Goal: Transaction & Acquisition: Purchase product/service

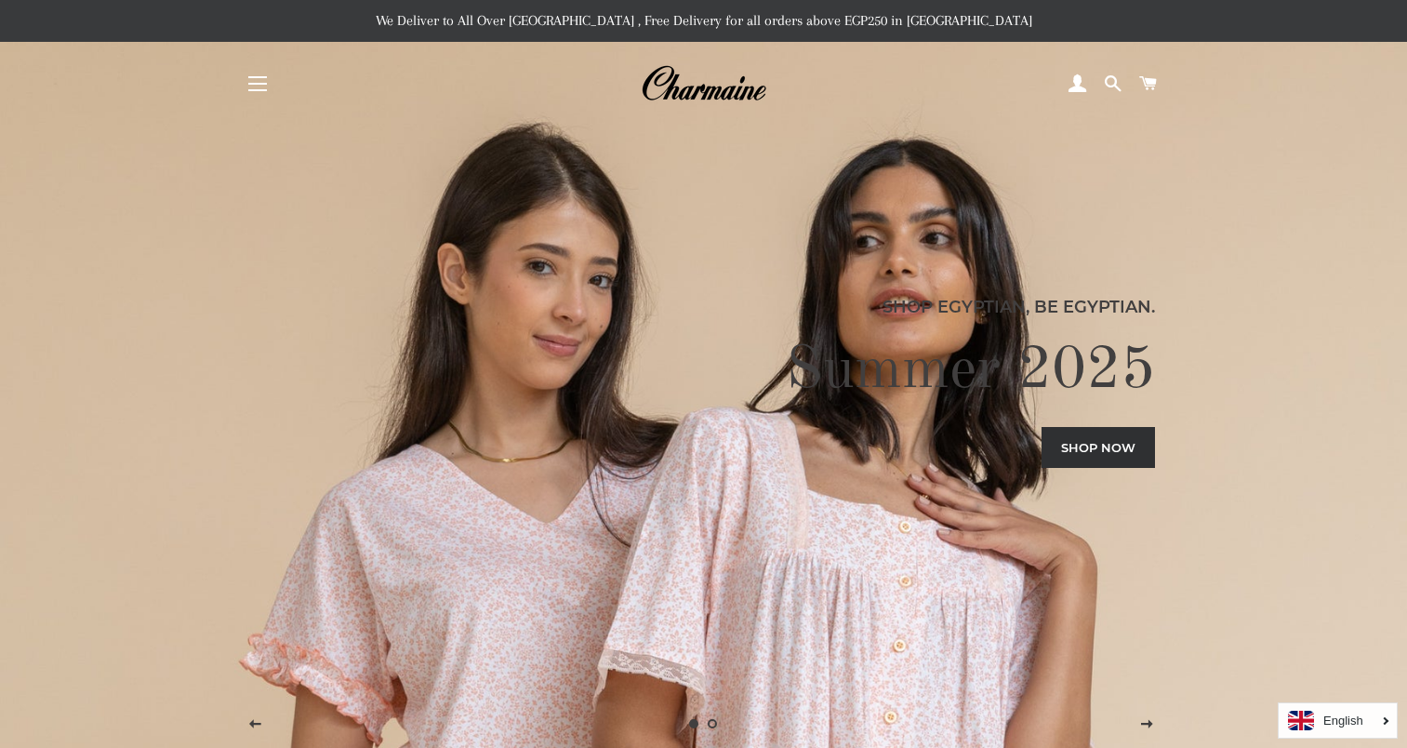
click at [266, 84] on button "Site navigation" at bounding box center [257, 83] width 46 height 46
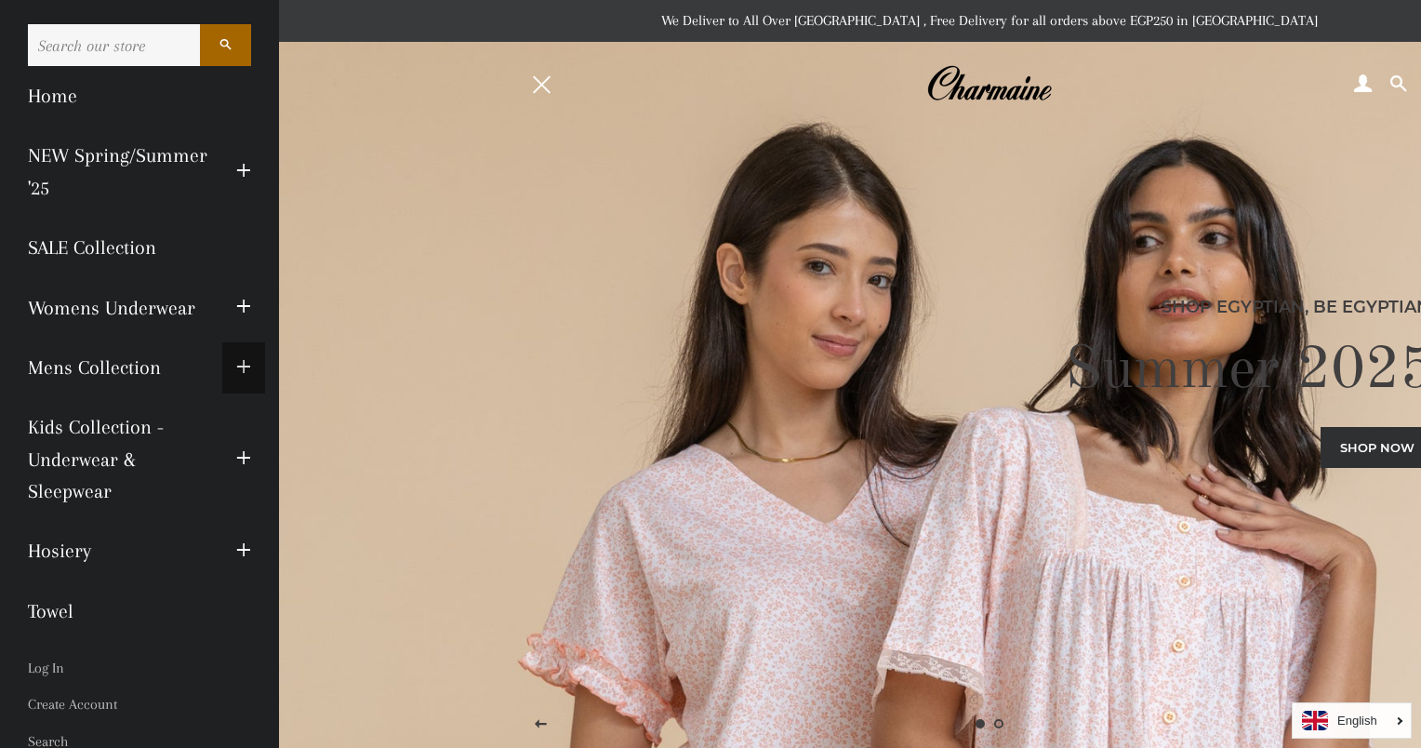
click at [236, 368] on span "button" at bounding box center [243, 367] width 15 height 23
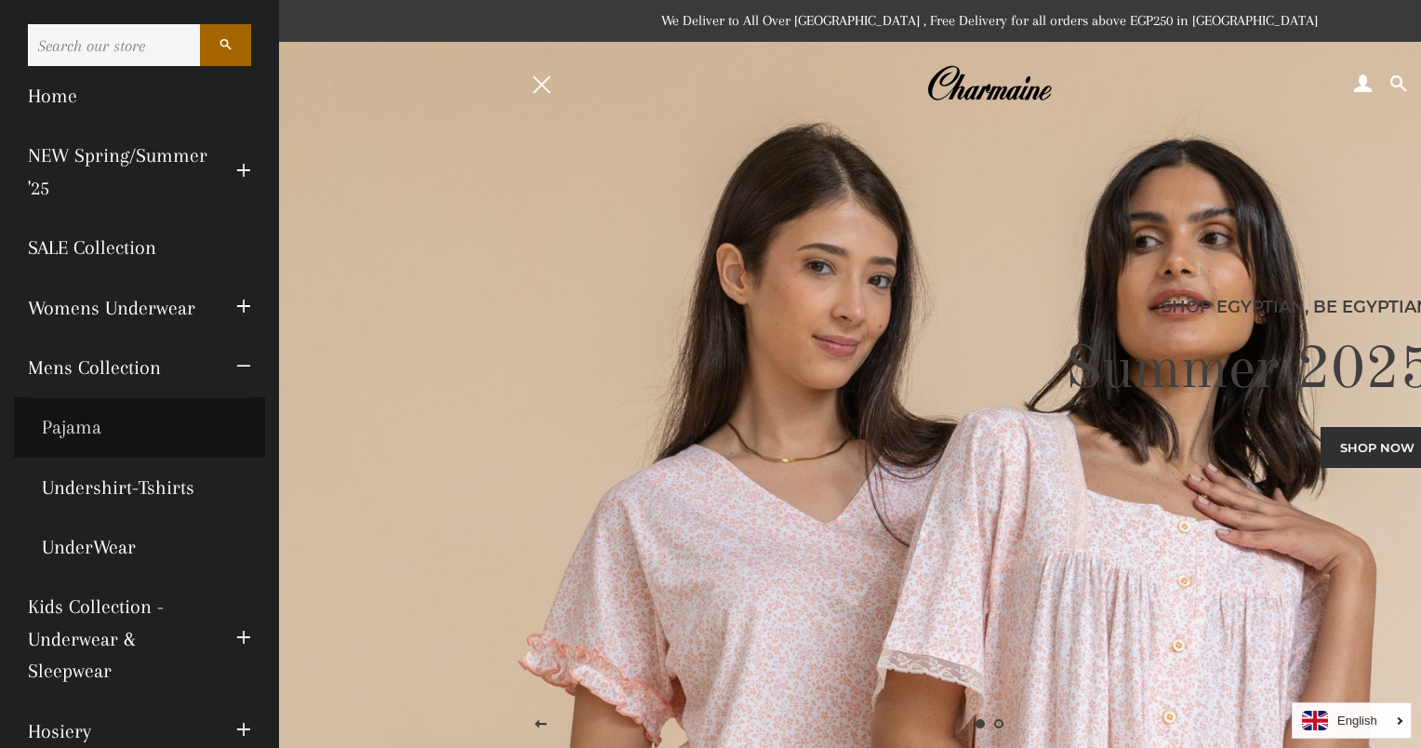
click at [68, 426] on link "Pajama" at bounding box center [139, 427] width 251 height 60
